Goal: Information Seeking & Learning: Find specific fact

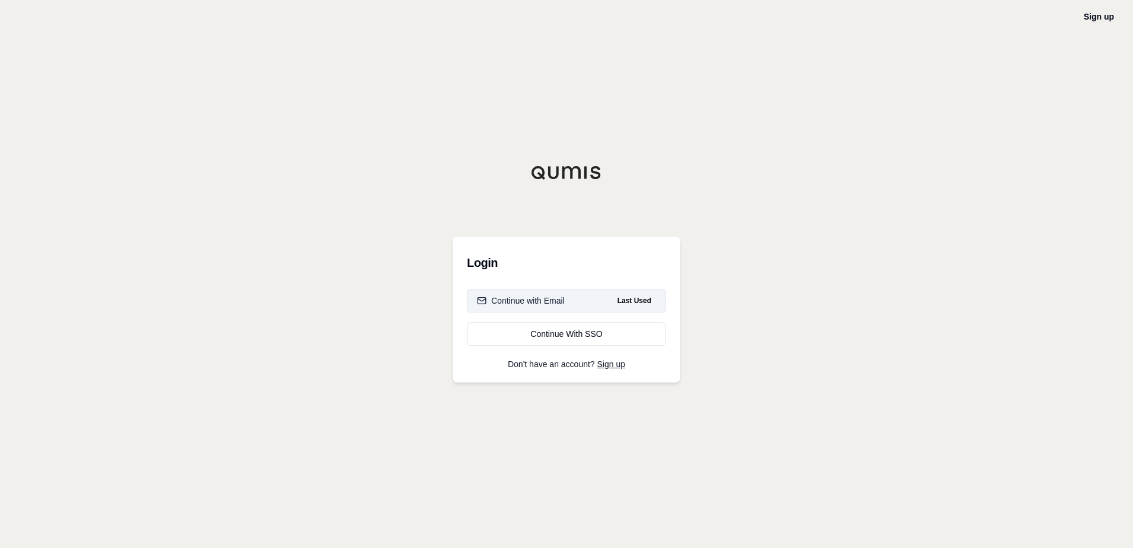
click at [546, 305] on div "Continue with Email" at bounding box center [521, 301] width 88 height 12
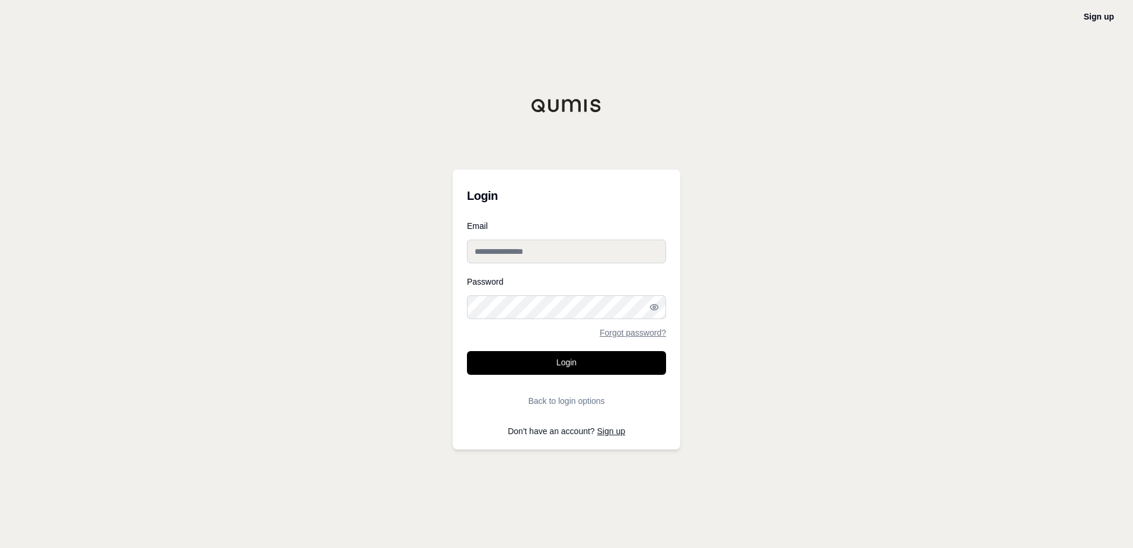
click at [520, 254] on input "Email" at bounding box center [566, 251] width 199 height 24
type input "**********"
click at [467, 351] on button "Login" at bounding box center [566, 363] width 199 height 24
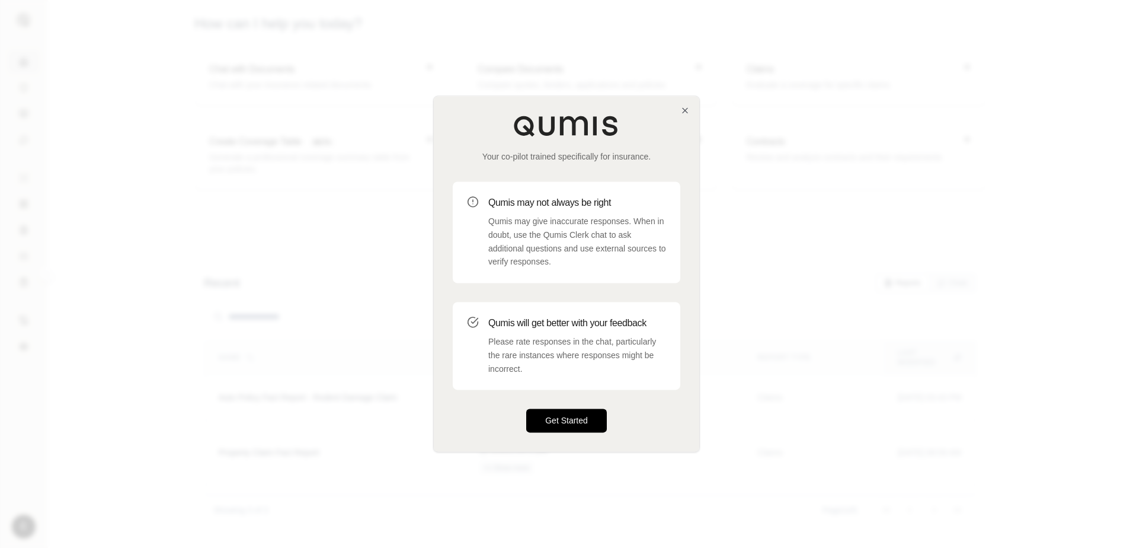
click at [542, 423] on button "Get Started" at bounding box center [566, 421] width 81 height 24
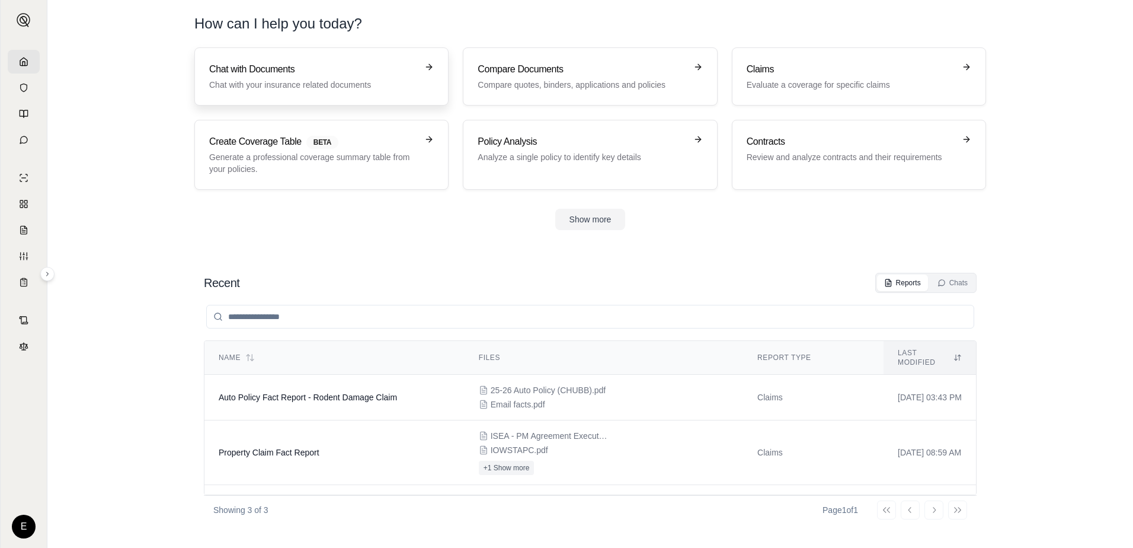
click at [245, 65] on h3 "Chat with Documents" at bounding box center [313, 69] width 208 height 14
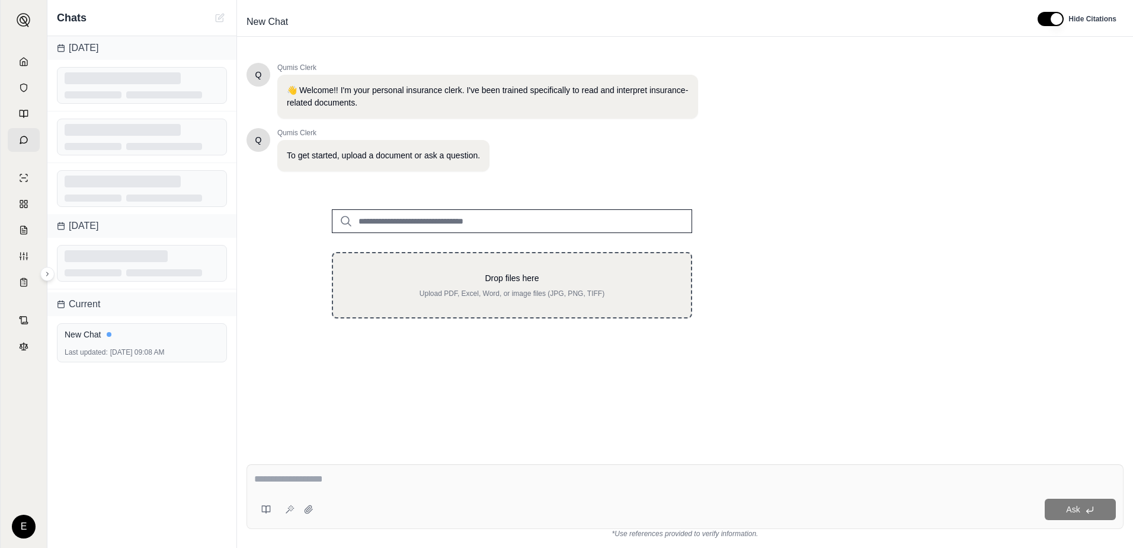
click at [463, 280] on p "Drop files here" at bounding box center [512, 278] width 320 height 12
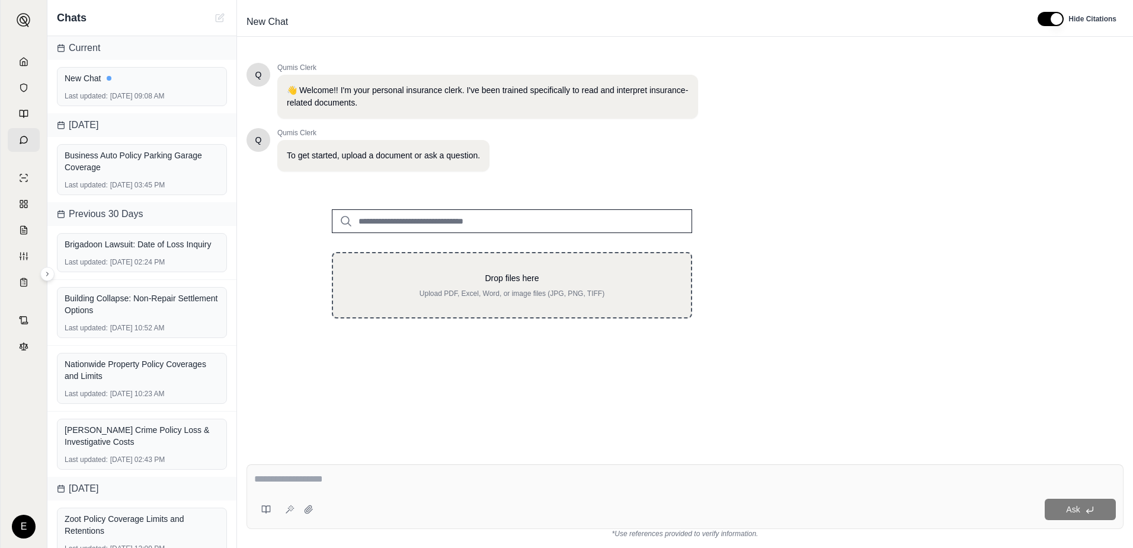
type input "**********"
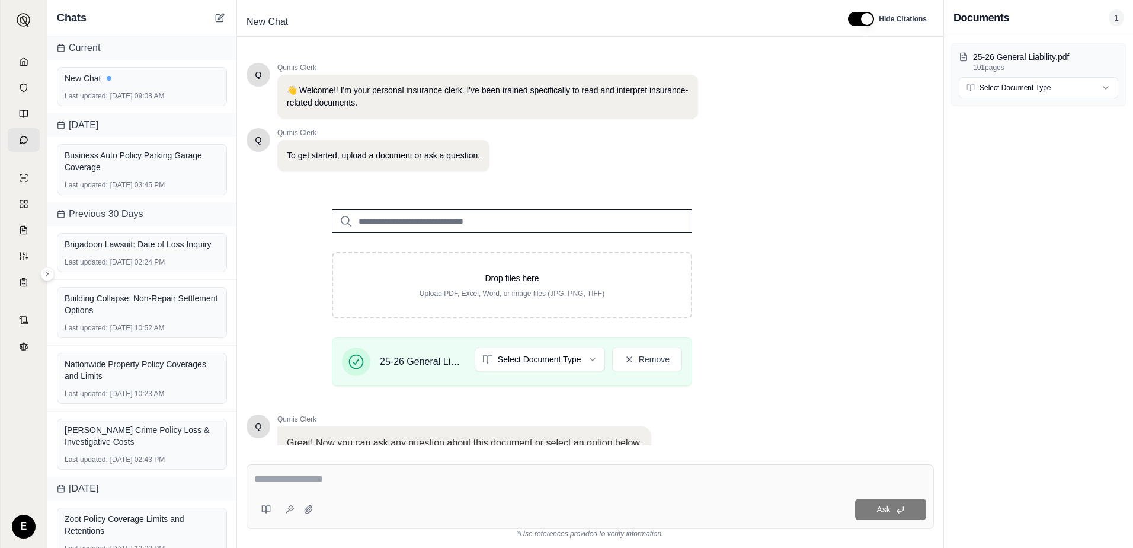
scroll to position [92, 0]
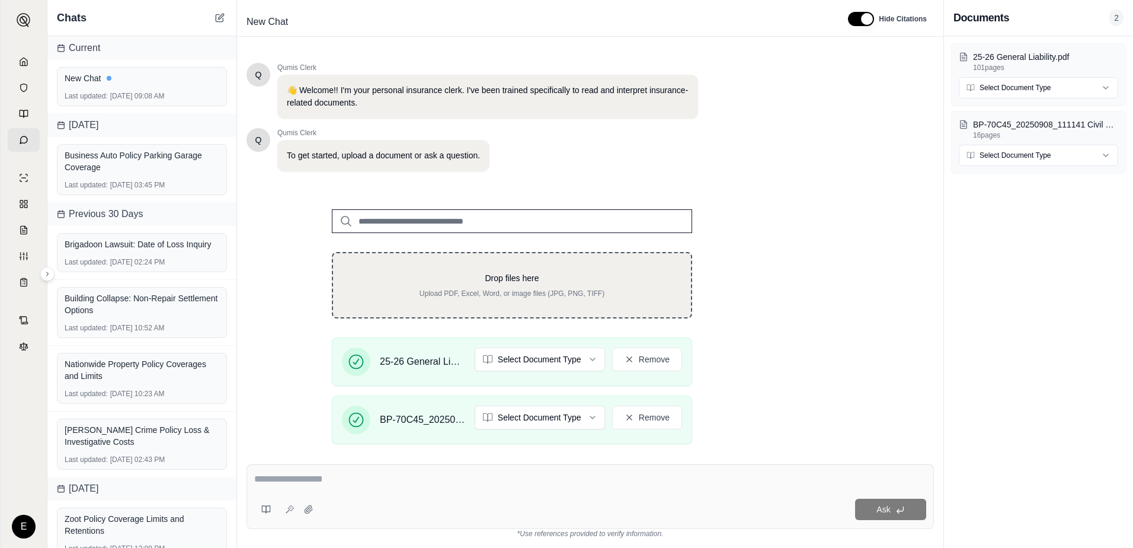
click at [459, 267] on div "Drop files here Upload PDF, Excel, Word, or image files (JPG, PNG, TIFF)" at bounding box center [512, 285] width 360 height 66
type input "**********"
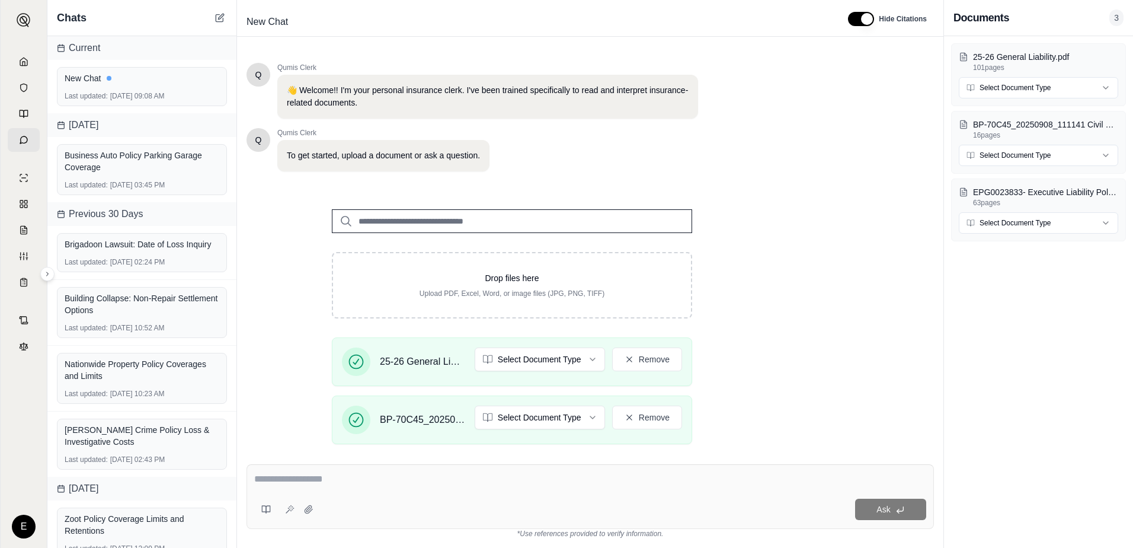
click at [335, 476] on textarea at bounding box center [590, 479] width 672 height 14
type textarea "*"
type textarea "**********"
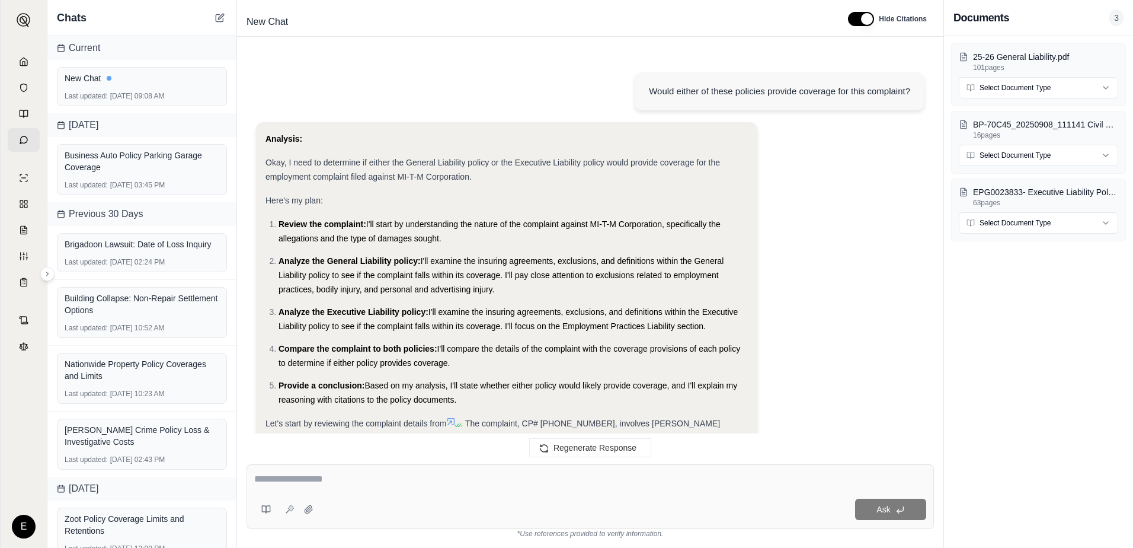
scroll to position [747, 0]
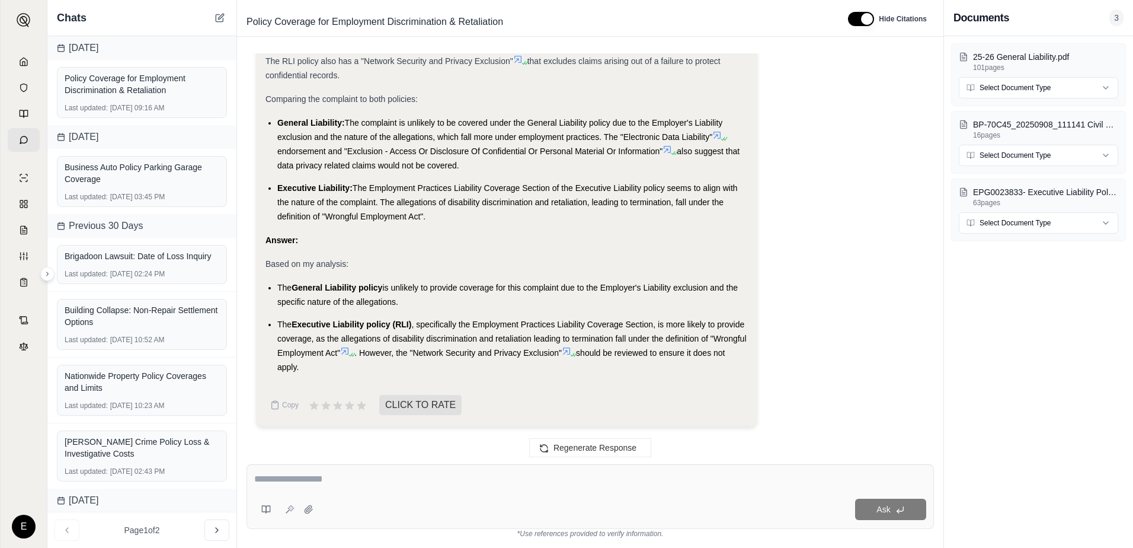
click at [340, 482] on textarea at bounding box center [590, 479] width 672 height 14
type textarea "*"
type textarea "**********"
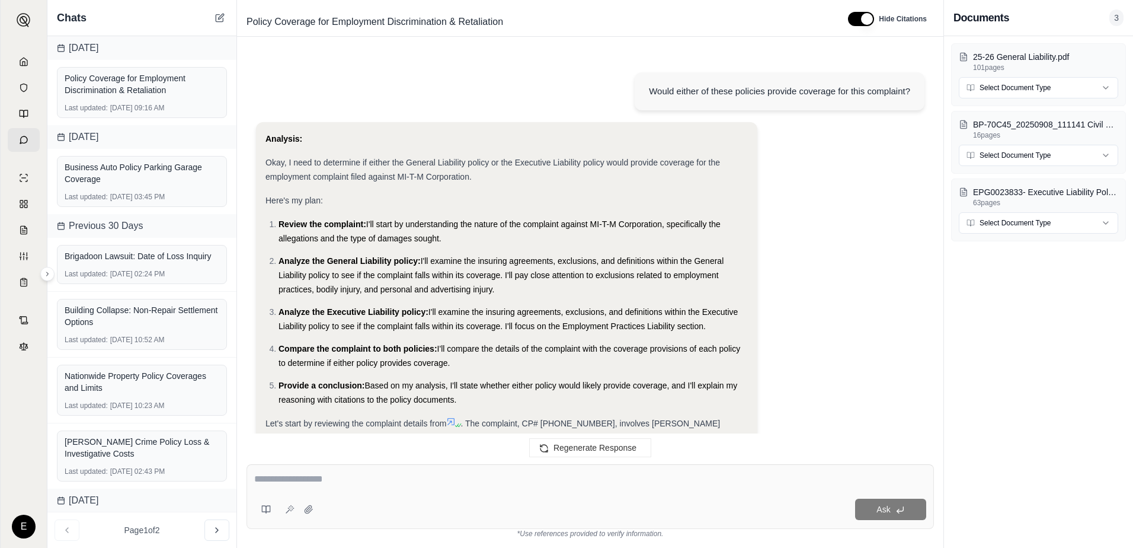
scroll to position [1146, 0]
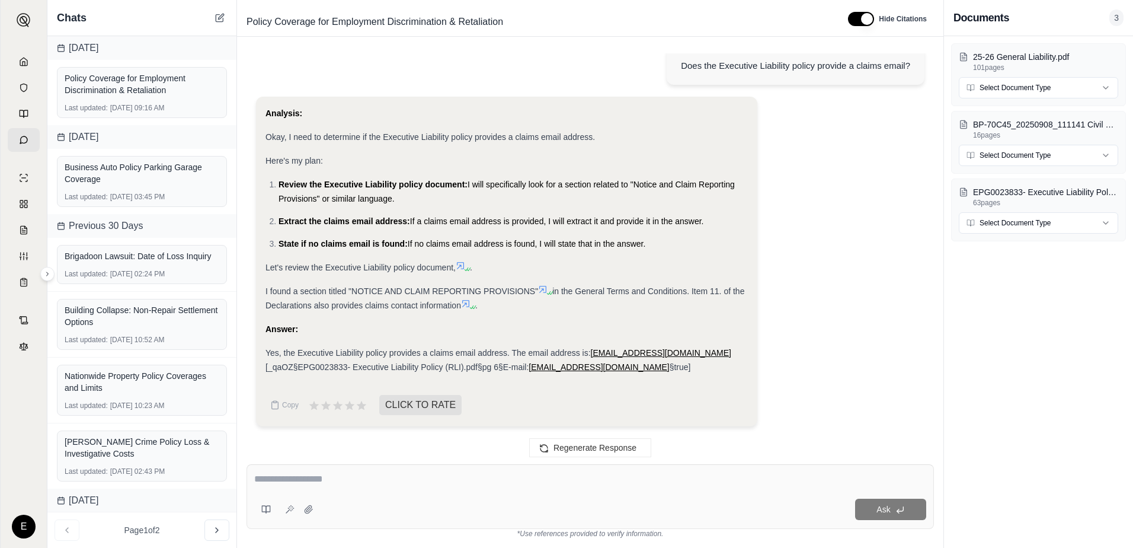
click at [328, 477] on textarea at bounding box center [590, 479] width 672 height 14
type textarea "**********"
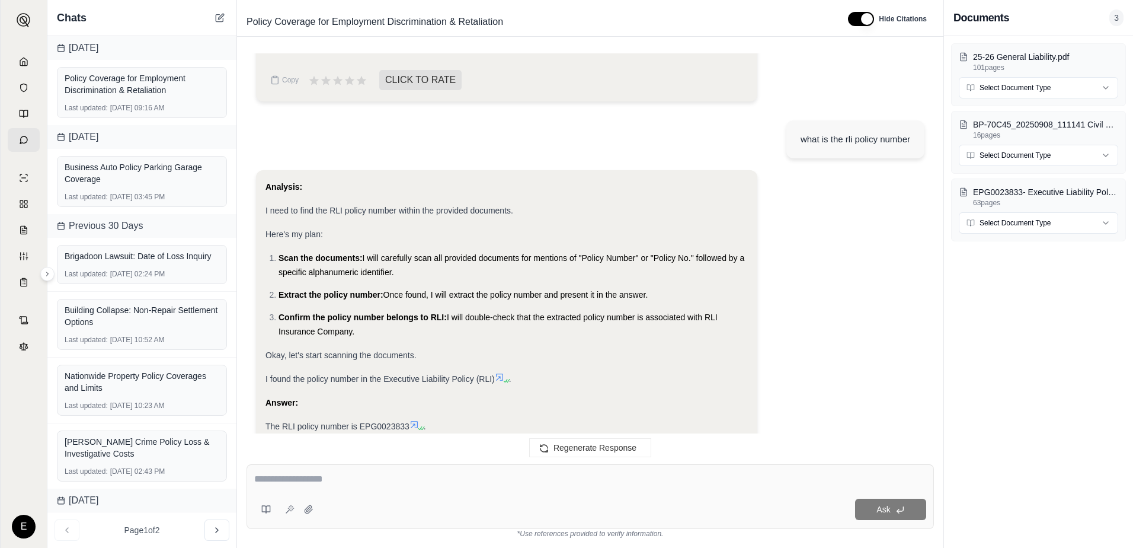
scroll to position [1530, 0]
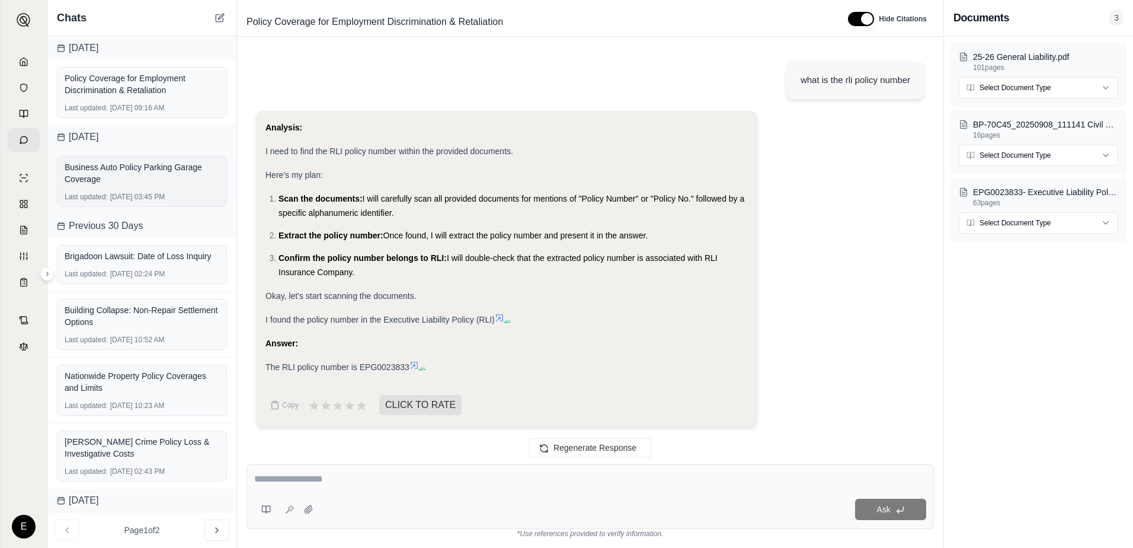
click at [116, 175] on div "Business Auto Policy Parking Garage Coverage" at bounding box center [142, 173] width 155 height 24
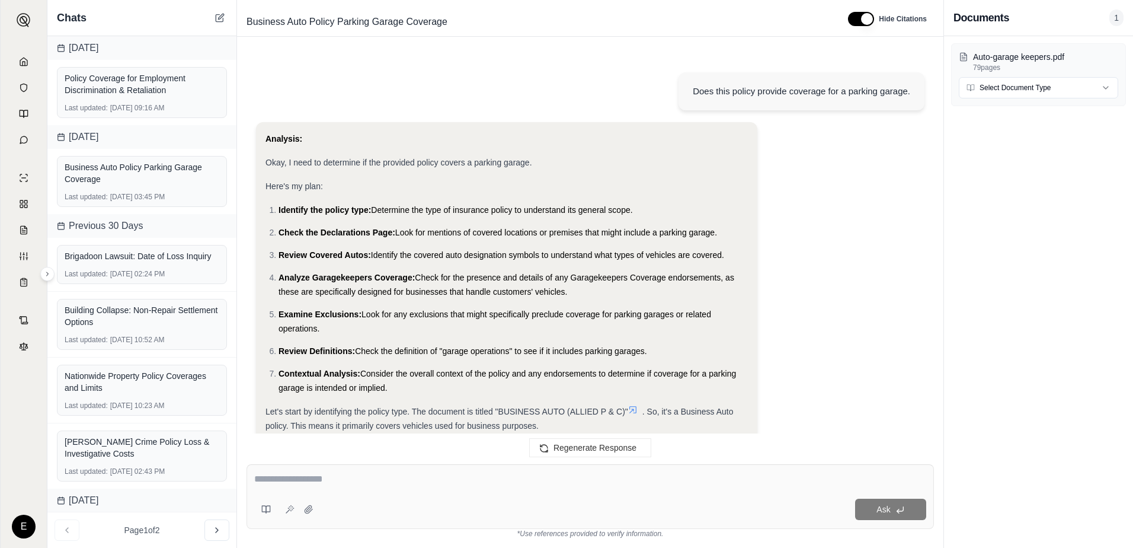
scroll to position [3179, 0]
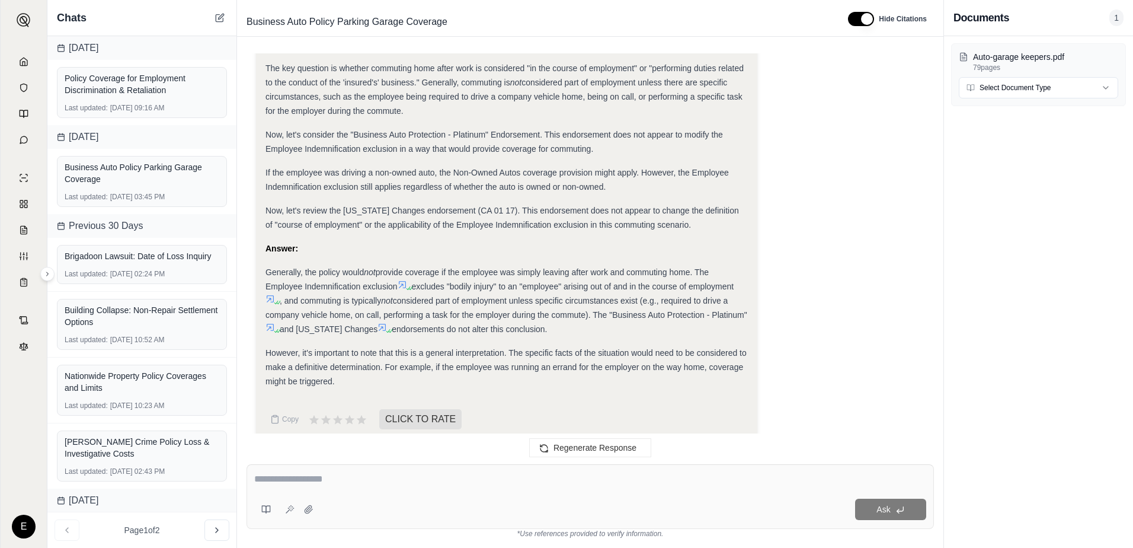
drag, startPoint x: 352, startPoint y: 475, endPoint x: 359, endPoint y: 470, distance: 8.4
click at [355, 475] on textarea at bounding box center [590, 479] width 672 height 14
type textarea "**********"
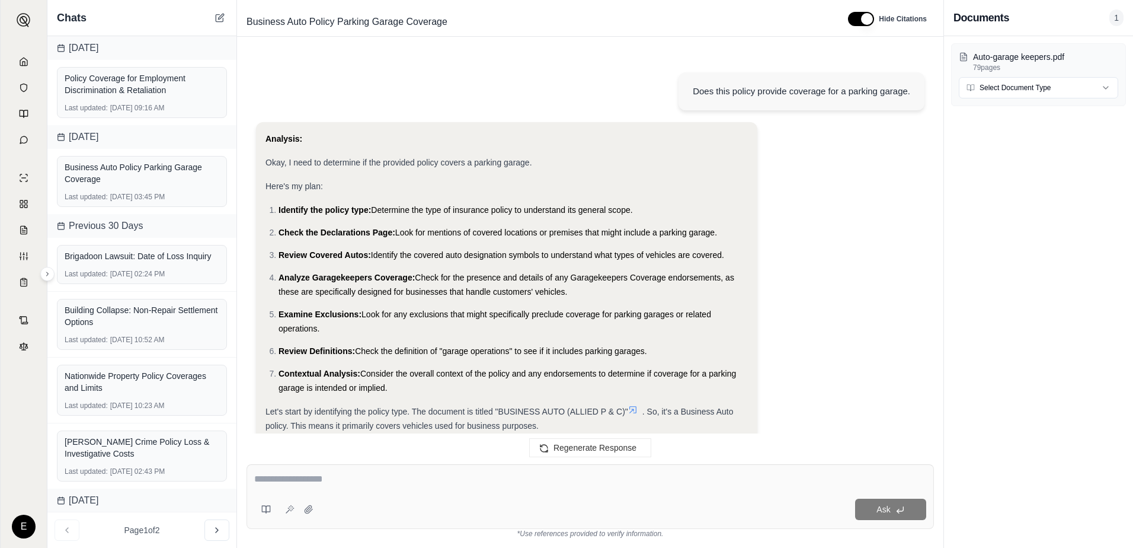
scroll to position [3852, 0]
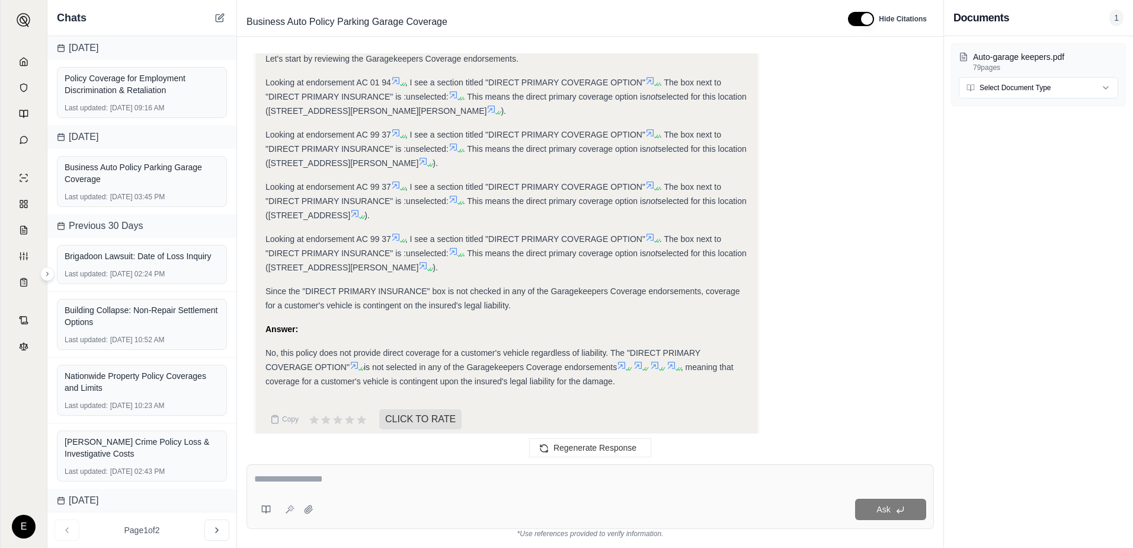
drag, startPoint x: 620, startPoint y: 353, endPoint x: 613, endPoint y: 340, distance: 15.1
click at [613, 346] on div "No, this policy does not provide direct coverage for a customer's vehicle regar…" at bounding box center [506, 367] width 482 height 43
drag, startPoint x: 613, startPoint y: 340, endPoint x: 619, endPoint y: 338, distance: 6.8
copy div "The "DIRECT PRIMARY COVERAGE OPTION" is not selected in any of the Garagekeeper…"
click at [1017, 71] on p "79 pages" at bounding box center [1045, 67] width 145 height 9
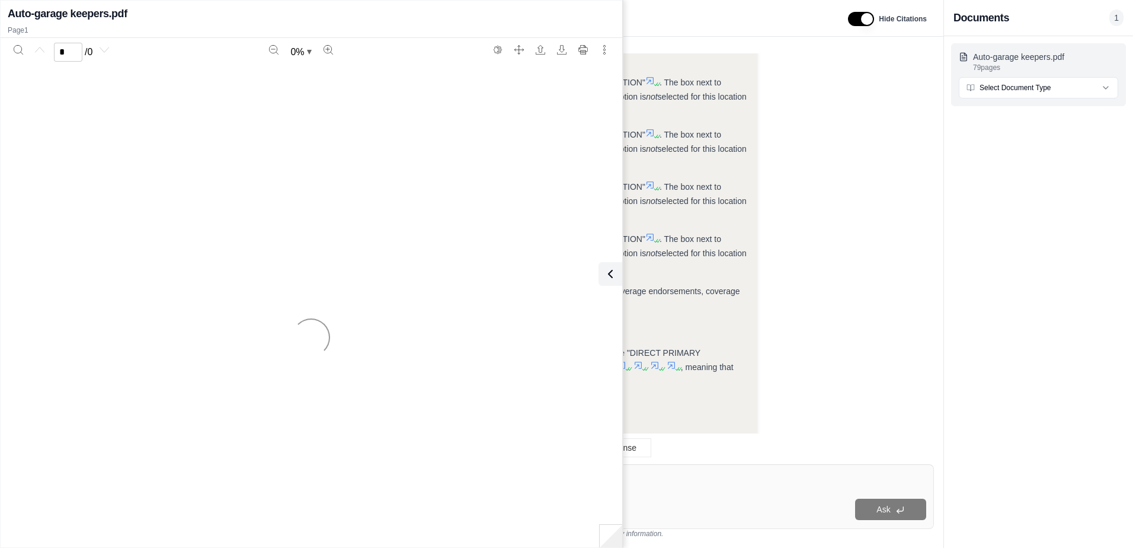
click at [1016, 71] on p "79 pages" at bounding box center [1045, 67] width 145 height 9
click at [110, 51] on icon "Next page" at bounding box center [109, 49] width 9 height 9
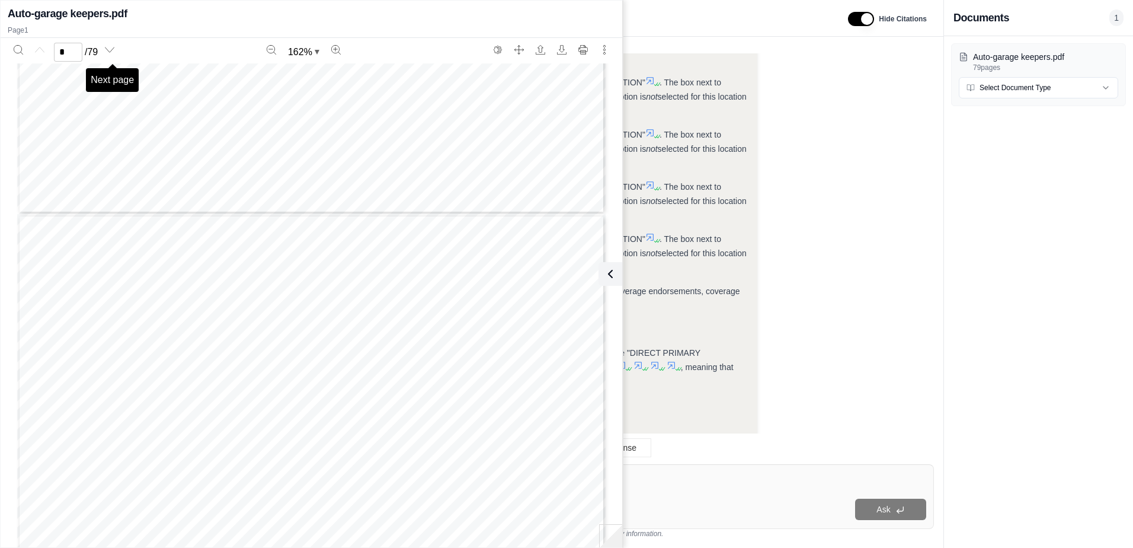
scroll to position [762, 0]
type input "*"
click at [887, 340] on div "Analysis: Okay, the question is whether the policy provides direct coverage for…" at bounding box center [590, 143] width 668 height 613
click at [711, 234] on span ". The box next to "DIRECT PRIMARY INSURANCE" is :unselected:" at bounding box center [493, 246] width 456 height 24
click at [609, 277] on icon at bounding box center [608, 273] width 4 height 7
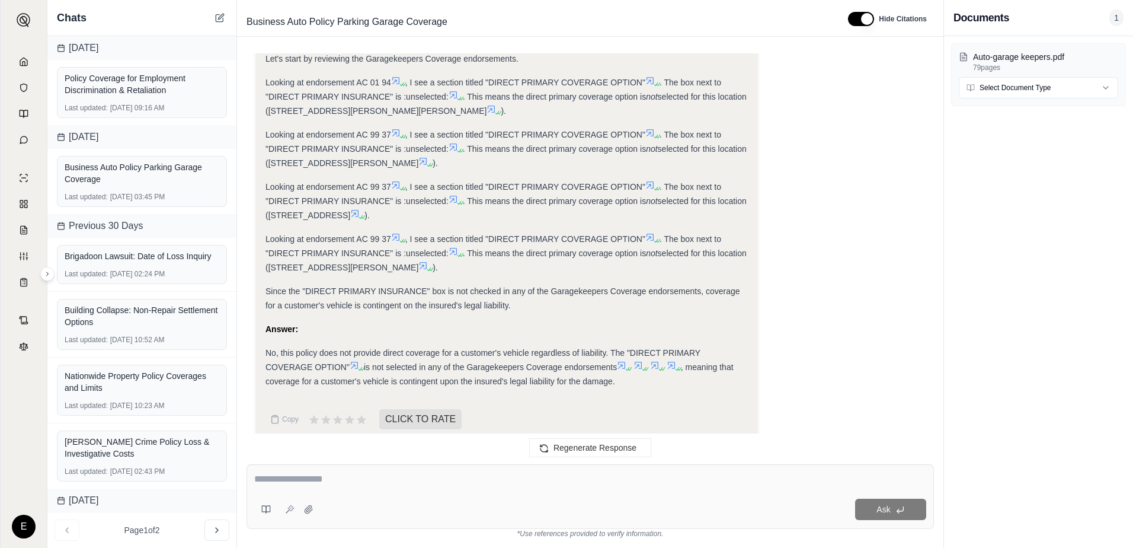
click at [353, 360] on icon at bounding box center [354, 364] width 9 height 9
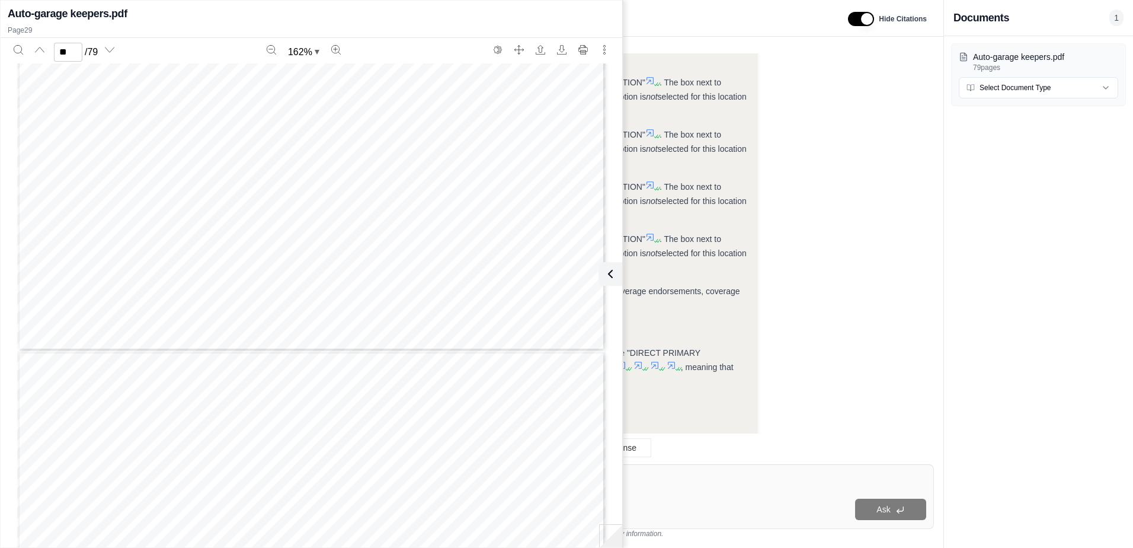
scroll to position [21649, 0]
type input "**"
